Goal: Transaction & Acquisition: Purchase product/service

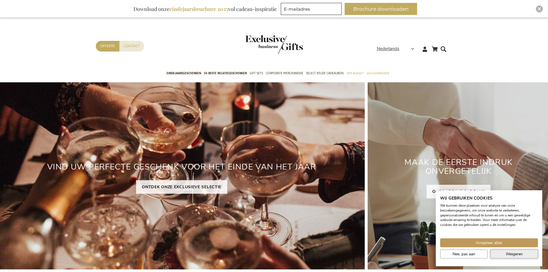
click at [510, 252] on span "Weigeren" at bounding box center [514, 254] width 17 height 6
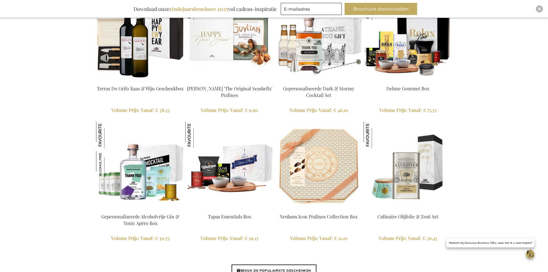
scroll to position [1242, 0]
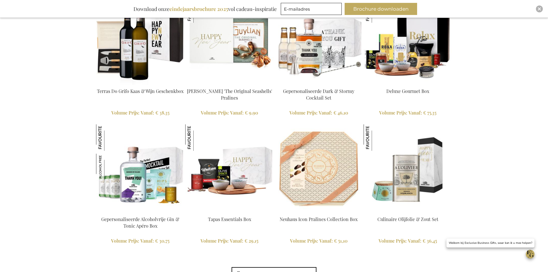
click at [237, 182] on img at bounding box center [229, 168] width 89 height 89
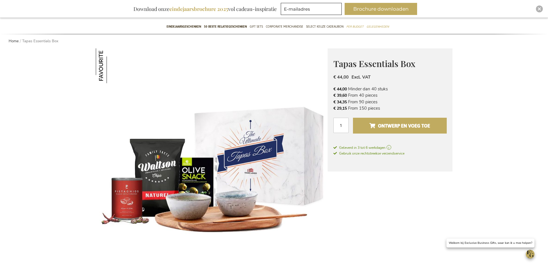
click at [418, 127] on span "Ontwerp en voeg toe" at bounding box center [400, 125] width 61 height 9
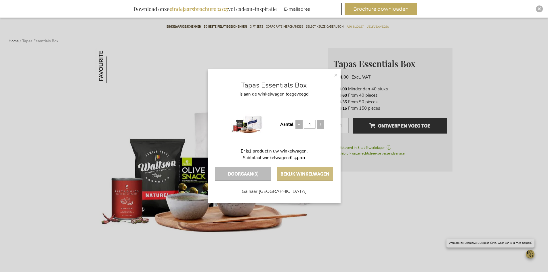
click at [300, 172] on button "Bekijk winkelwagen" at bounding box center [305, 174] width 56 height 14
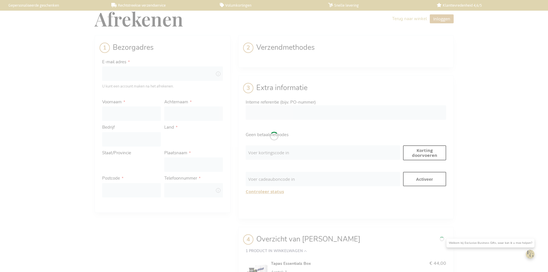
select select "BE"
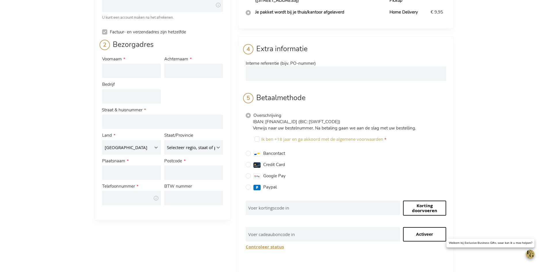
scroll to position [86, 0]
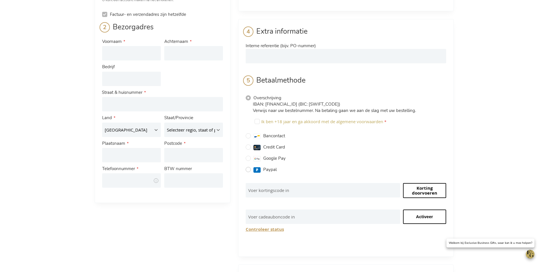
click at [248, 167] on input "Paypal" at bounding box center [248, 169] width 5 height 5
radio input "true"
